Goal: Transaction & Acquisition: Register for event/course

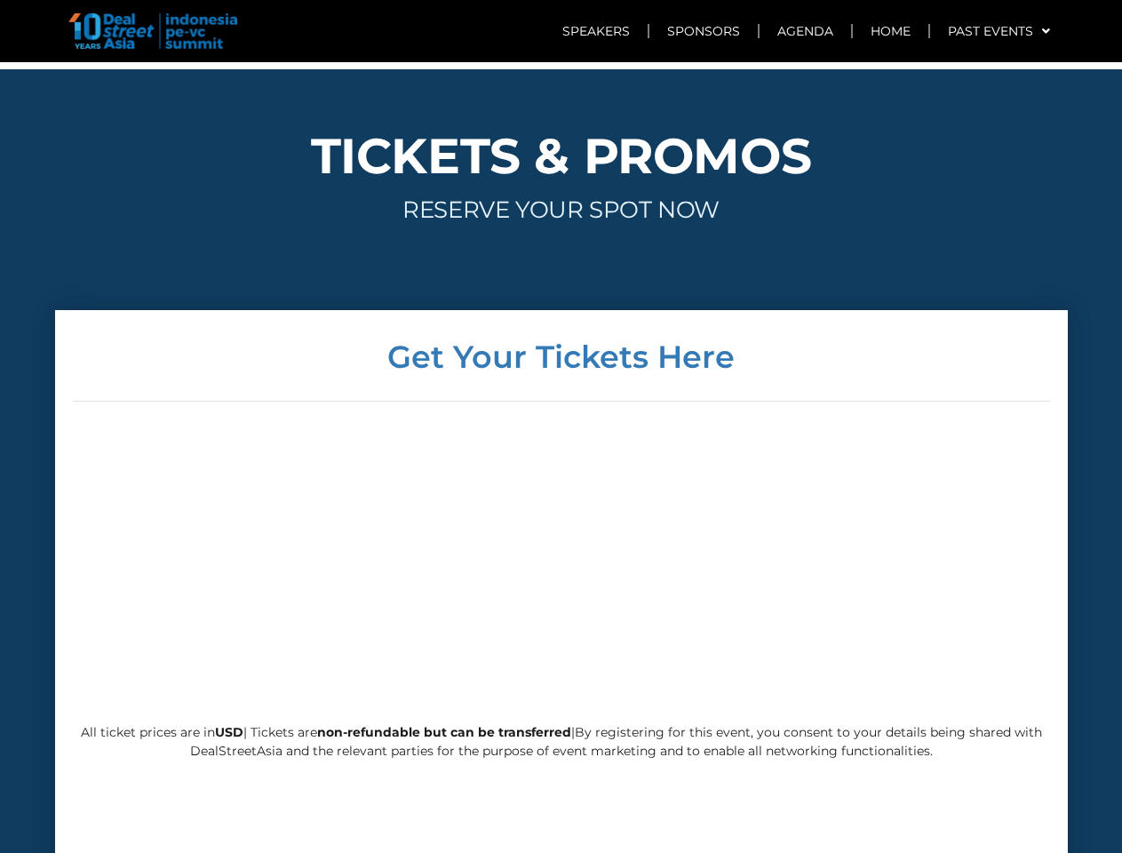
scroll to position [4250, 0]
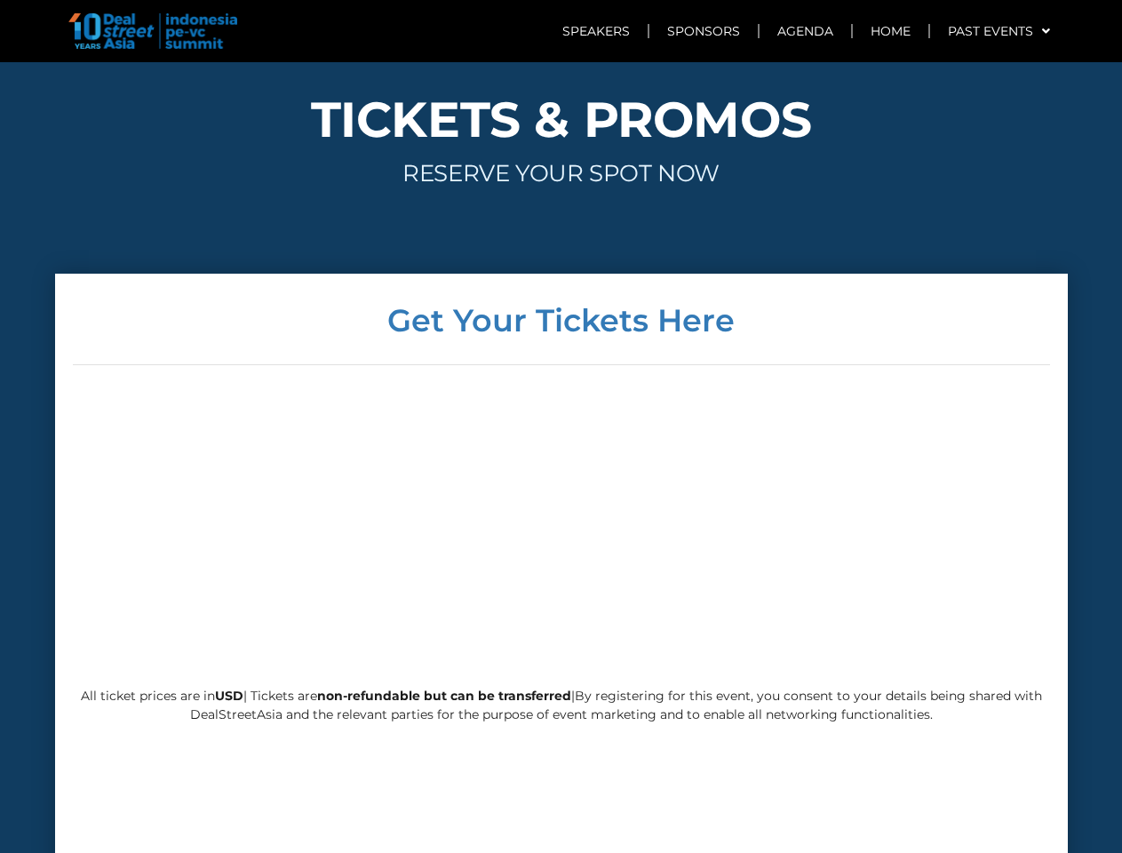
scroll to position [4286, 0]
